Goal: Task Accomplishment & Management: Manage account settings

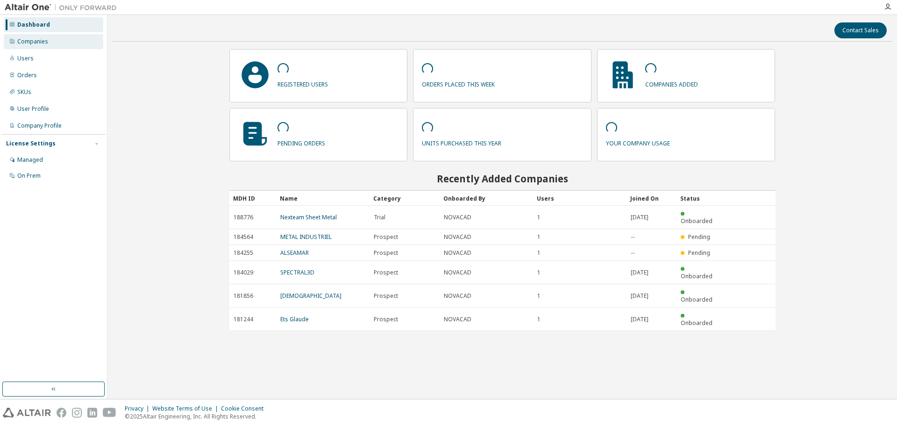
click at [40, 40] on div "Companies" at bounding box center [32, 41] width 31 height 7
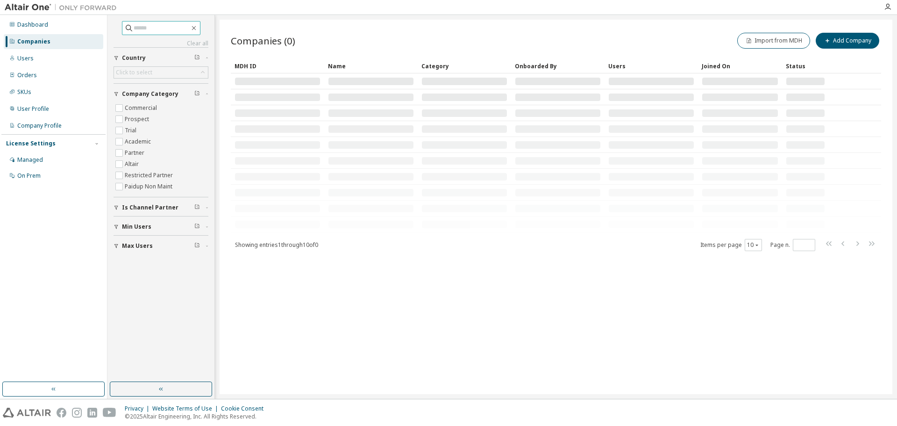
click at [162, 28] on input "text" at bounding box center [162, 27] width 56 height 9
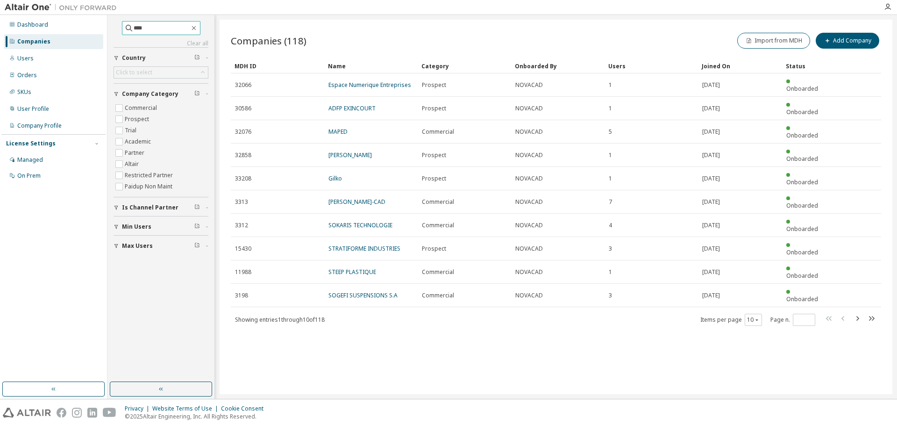
type input "****"
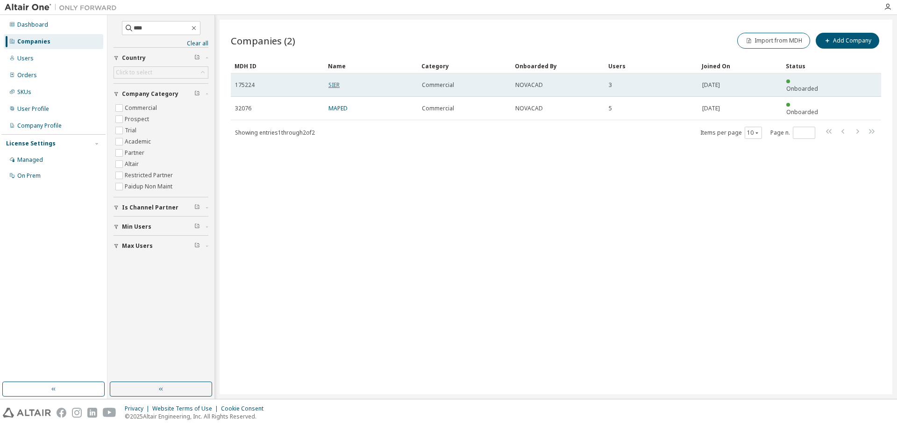
click at [336, 82] on link "SIER" at bounding box center [333, 85] width 11 height 8
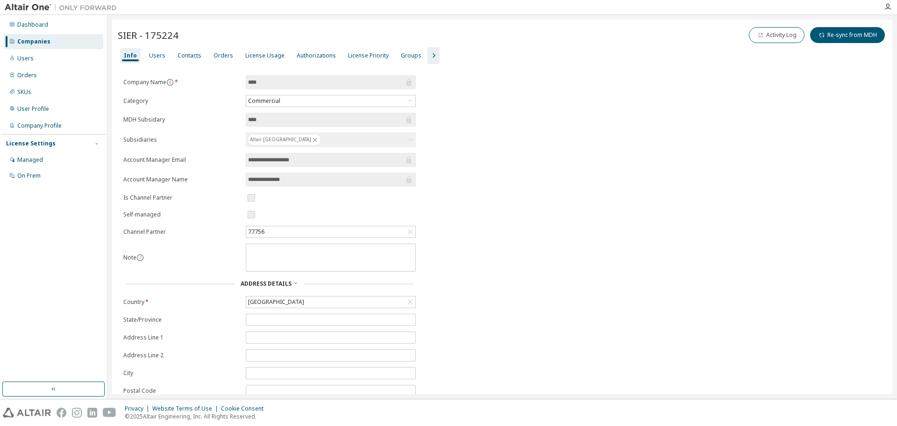
click at [154, 57] on div "Users" at bounding box center [157, 55] width 16 height 7
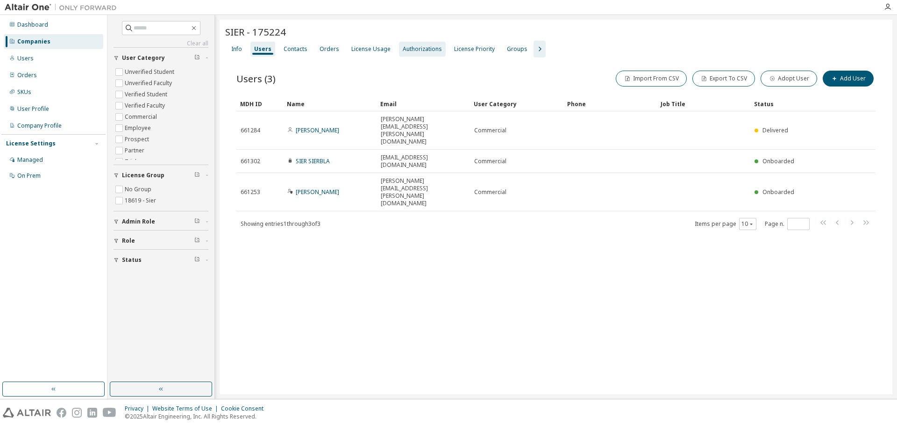
click at [290, 46] on div "Contacts" at bounding box center [296, 48] width 24 height 7
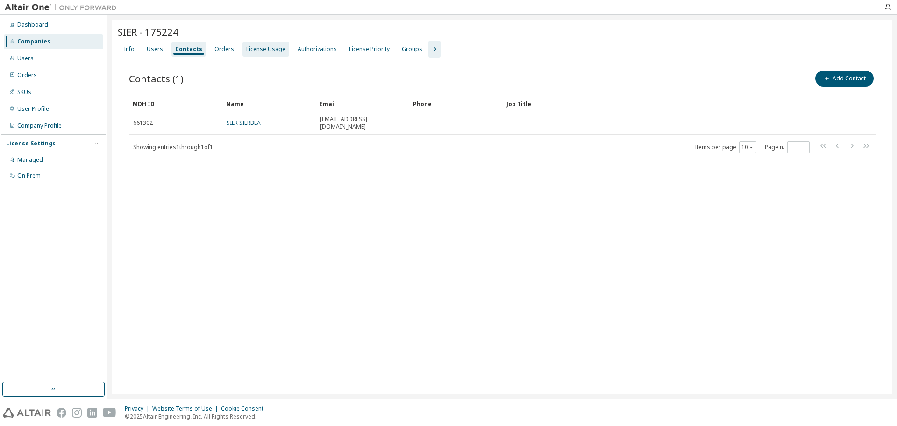
click at [260, 50] on div "License Usage" at bounding box center [265, 48] width 39 height 7
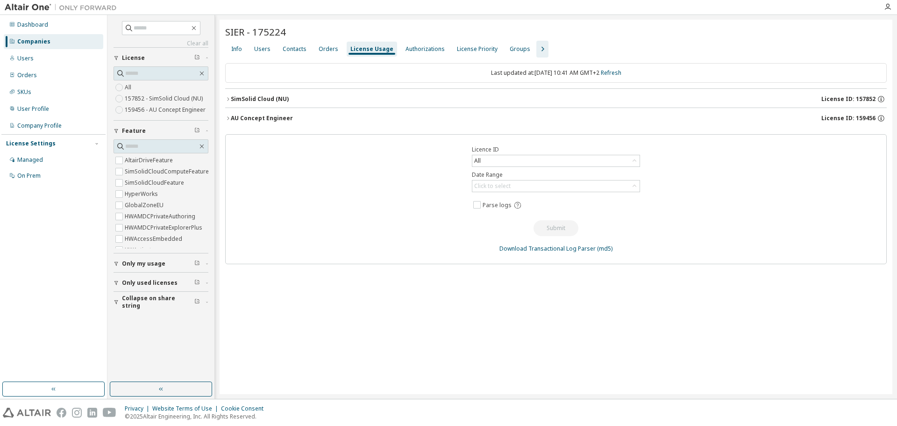
click at [230, 117] on icon "button" at bounding box center [228, 118] width 6 height 6
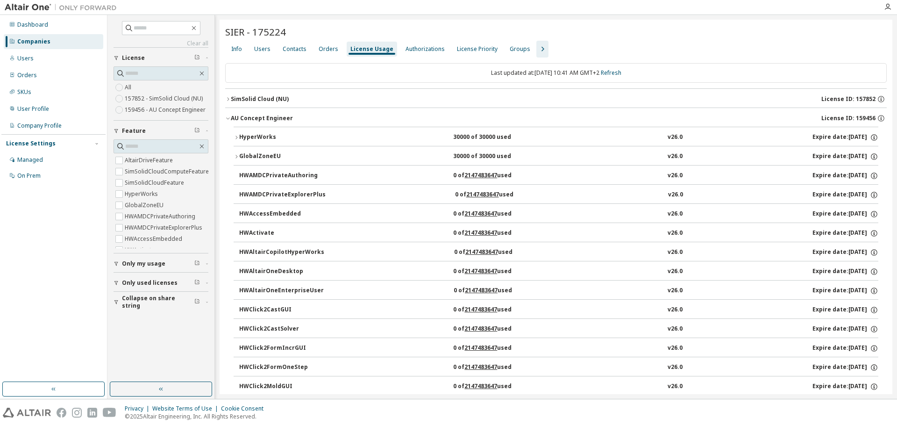
click at [241, 136] on div "HyperWorks" at bounding box center [281, 137] width 84 height 8
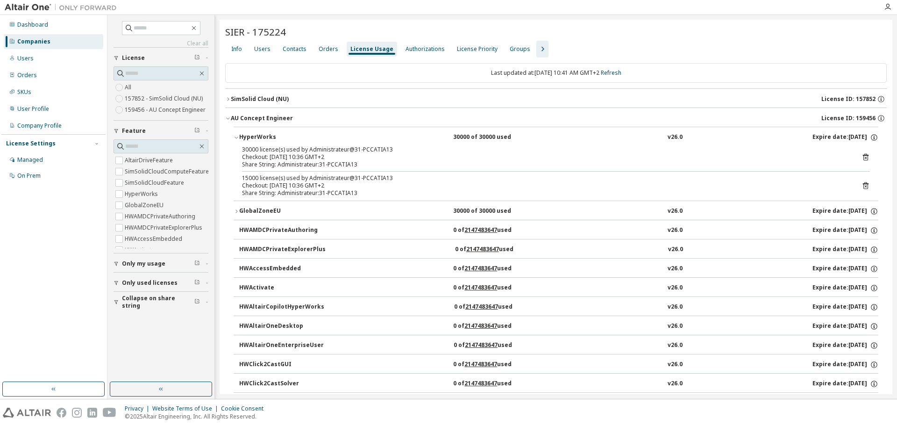
click at [537, 47] on icon "button" at bounding box center [542, 48] width 11 height 11
click at [735, 51] on div "Named Users" at bounding box center [753, 48] width 37 height 7
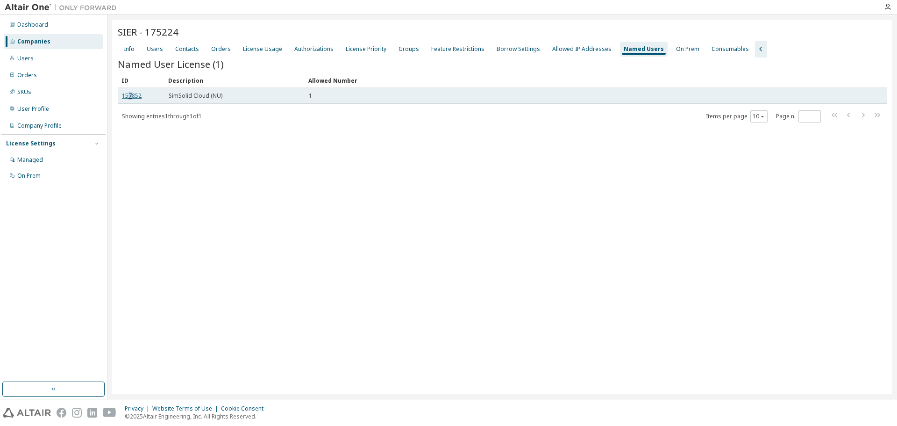
click at [130, 96] on link "157852" at bounding box center [132, 96] width 20 height 8
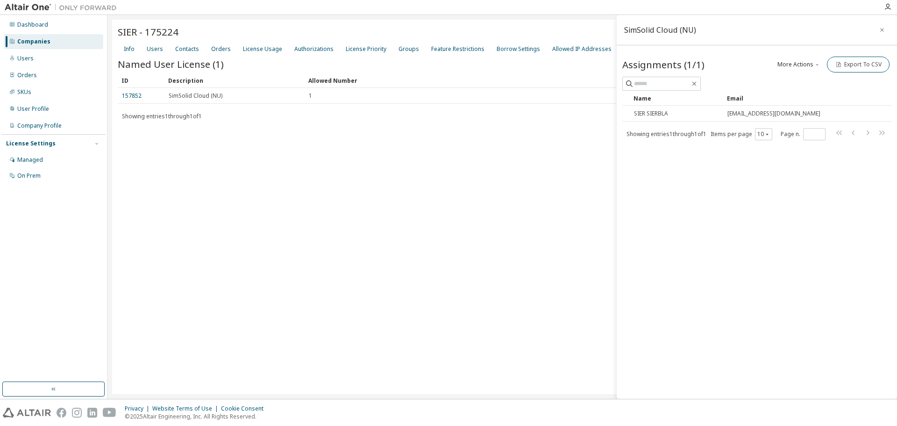
click at [457, 213] on div "SIER - 175224 Clear Load Save Save As Field Operator Value Select filter Select…" at bounding box center [502, 207] width 780 height 374
click at [887, 31] on button "button" at bounding box center [882, 29] width 15 height 15
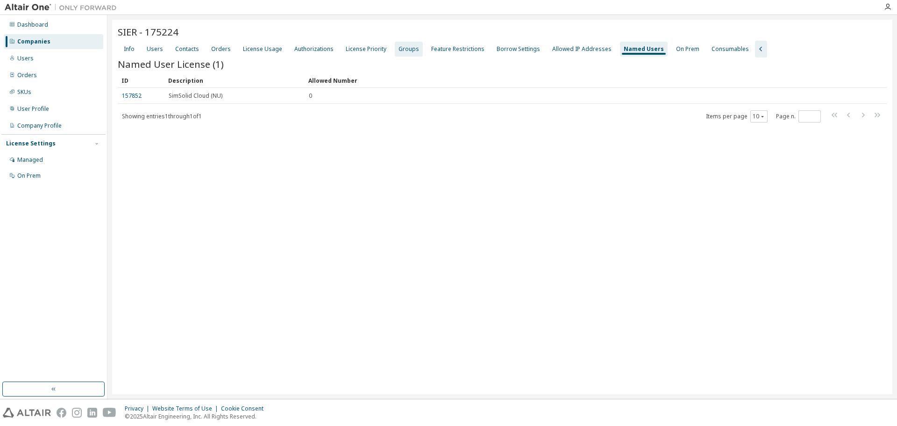
click at [400, 51] on div "Groups" at bounding box center [409, 48] width 21 height 7
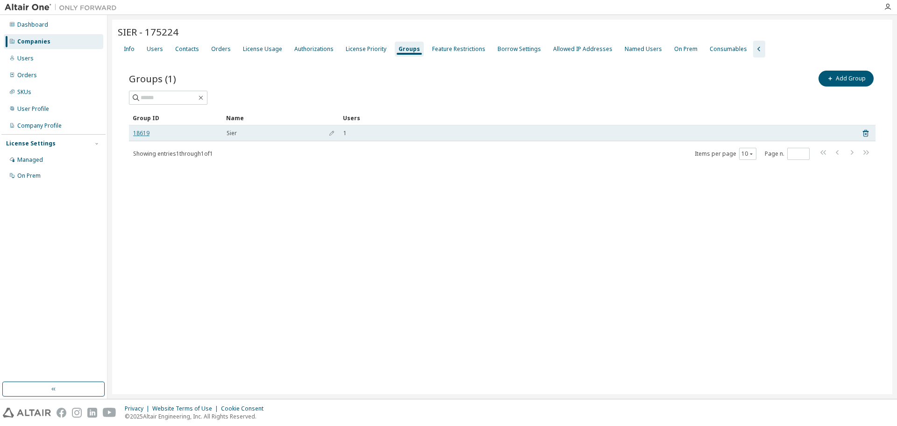
click at [138, 133] on link "18619" at bounding box center [141, 132] width 16 height 7
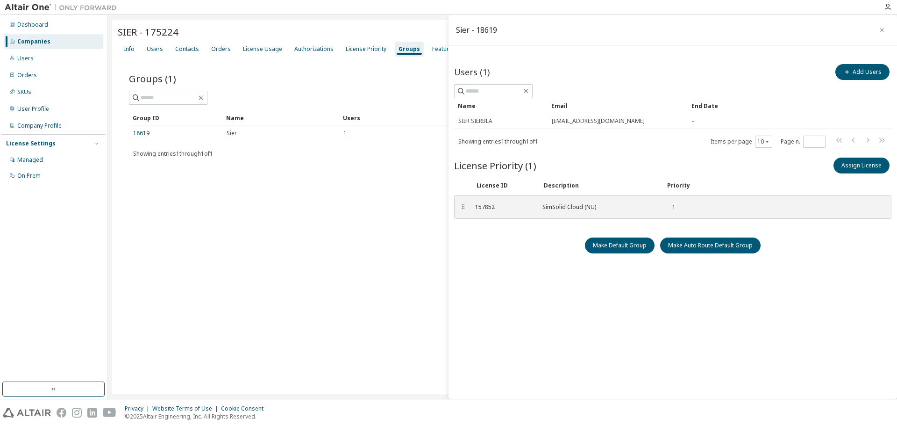
click at [376, 258] on div "SIER - 175224 Clear Load Save Save As Field Operator Value Select filter Select…" at bounding box center [502, 207] width 780 height 374
click at [385, 253] on div "SIER - 175224 Clear Load Save Save As Field Operator Value Select filter Select…" at bounding box center [502, 207] width 780 height 374
click at [429, 23] on div "SIER - 175224 Clear Load Save Save As Field Operator Value Select filter Select…" at bounding box center [502, 207] width 780 height 374
click at [885, 28] on button "button" at bounding box center [882, 29] width 15 height 15
